Goal: Check status

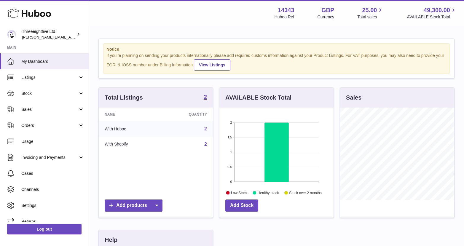
scroll to position [92, 114]
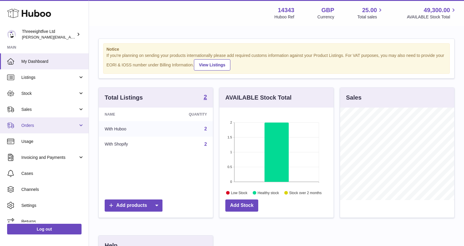
click at [47, 121] on link "Orders" at bounding box center [44, 125] width 89 height 16
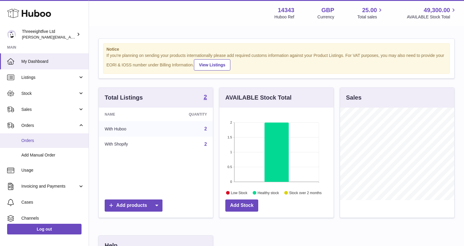
click at [44, 135] on link "Orders" at bounding box center [44, 140] width 89 height 15
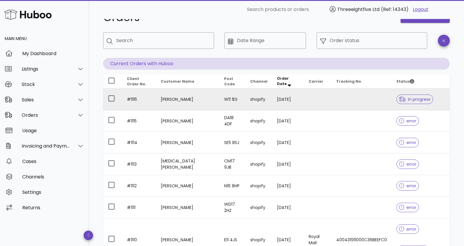
scroll to position [15, 0]
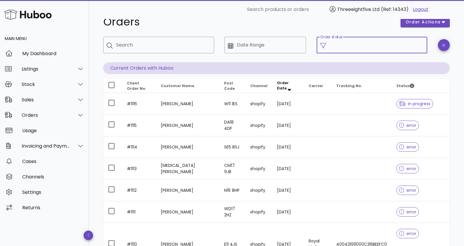
click at [400, 44] on input "Order status" at bounding box center [376, 44] width 94 height 9
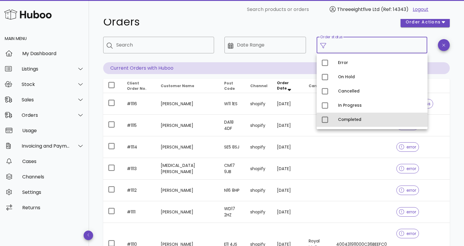
click at [332, 117] on div "Completed" at bounding box center [371, 120] width 111 height 14
type input "**********"
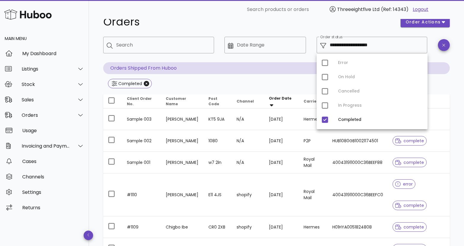
click at [288, 82] on div "Completed" at bounding box center [276, 84] width 346 height 11
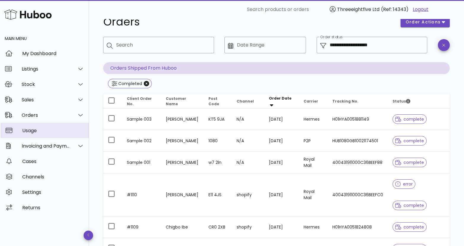
click at [19, 134] on link "Usage" at bounding box center [44, 130] width 89 height 15
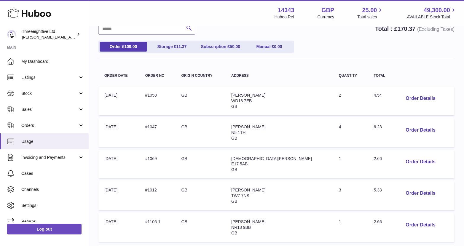
scroll to position [57, 0]
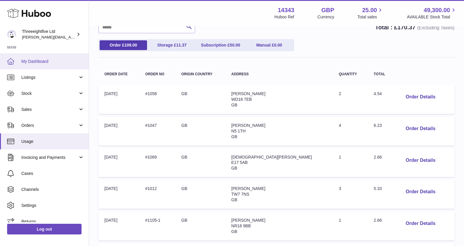
click at [46, 61] on span "My Dashboard" at bounding box center [52, 62] width 63 height 6
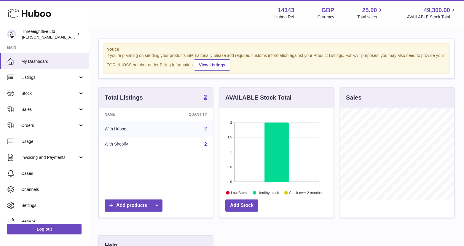
scroll to position [92, 114]
